Goal: Navigation & Orientation: Find specific page/section

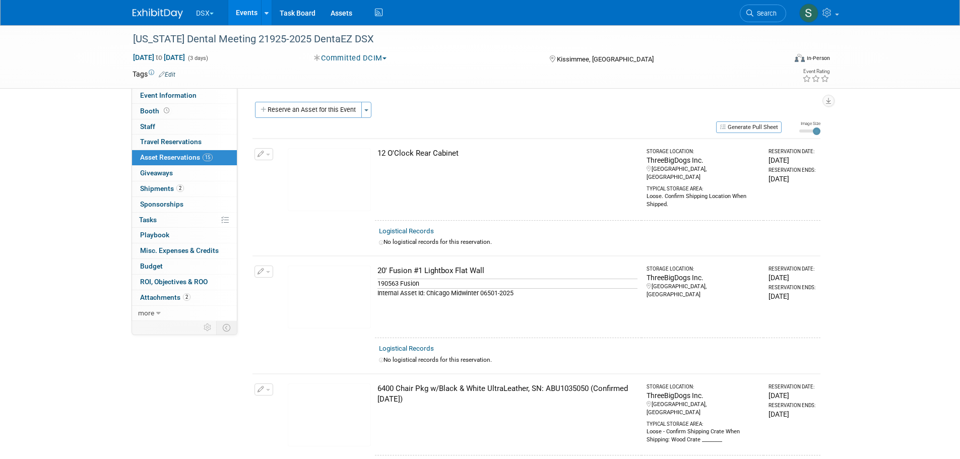
click at [200, 8] on button "DSX" at bounding box center [211, 11] width 32 height 22
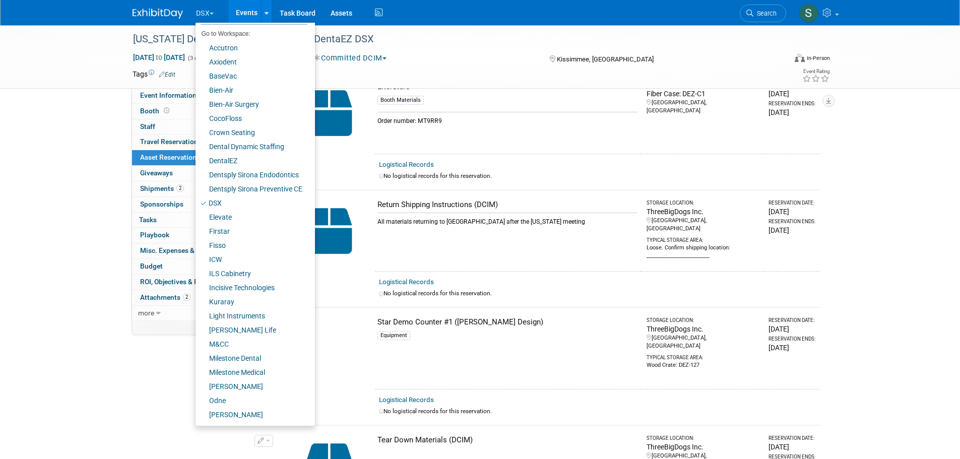
scroll to position [70, 0]
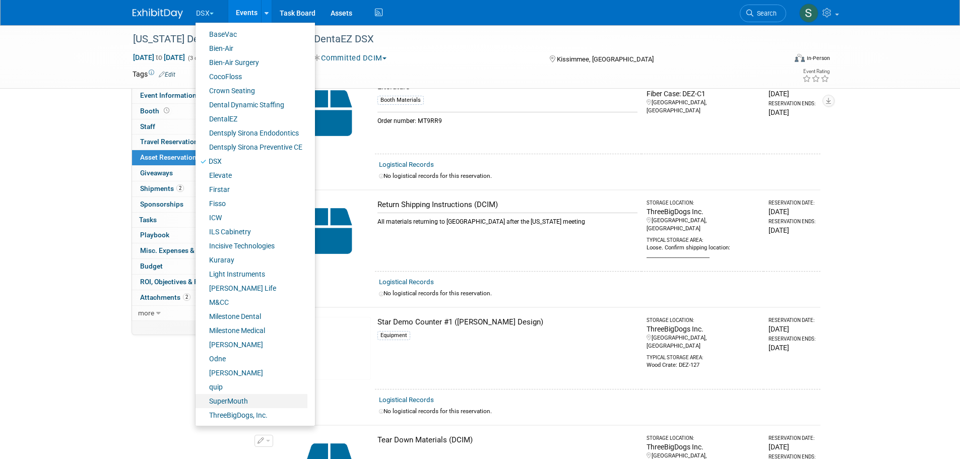
click at [240, 401] on link "SuperMouth" at bounding box center [252, 401] width 112 height 14
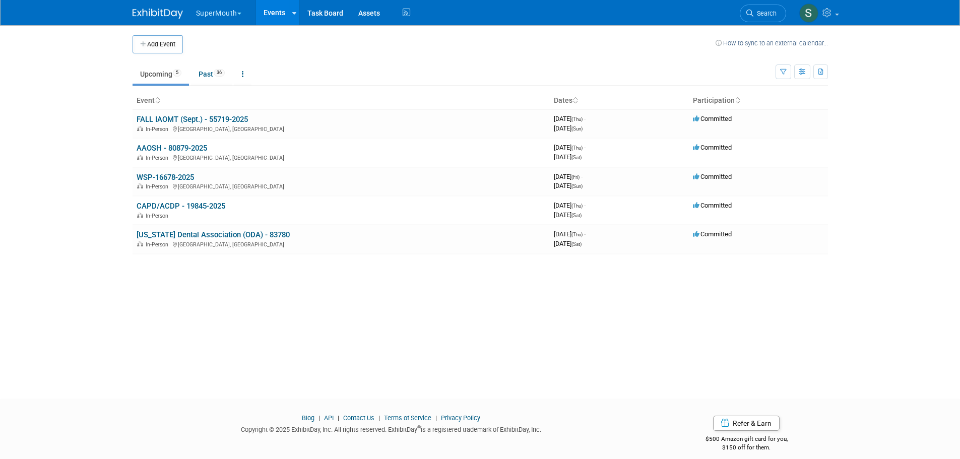
click at [220, 121] on link "FALL IAOMT (Sept.) - 55719-2025" at bounding box center [192, 119] width 111 height 9
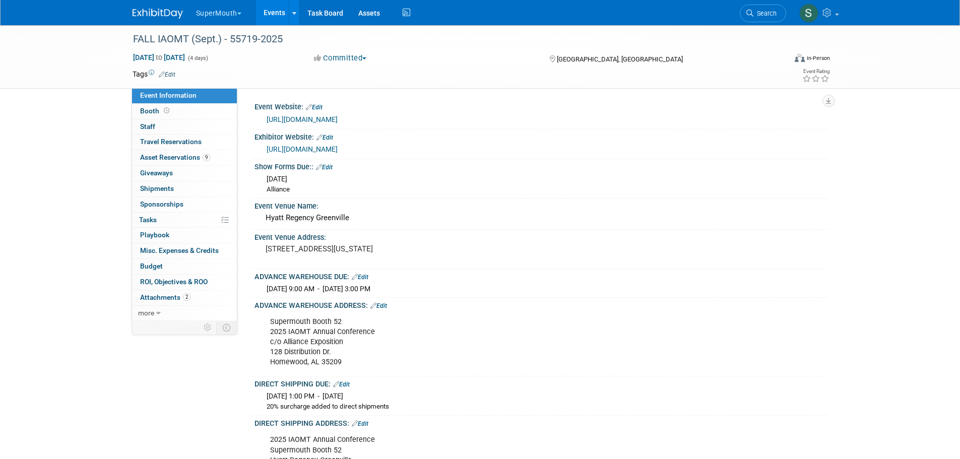
click at [271, 10] on link "Events" at bounding box center [274, 12] width 37 height 25
